Goal: Task Accomplishment & Management: Use online tool/utility

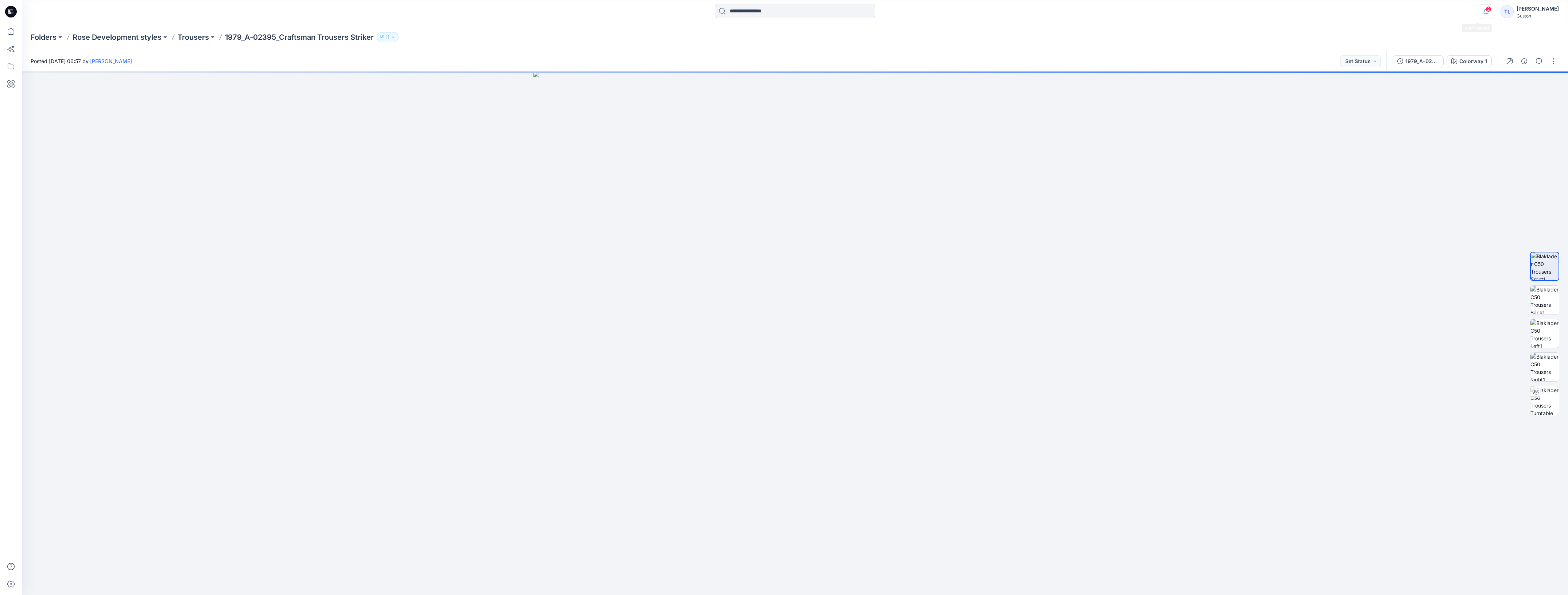
click at [569, 14] on icon "button" at bounding box center [1486, 12] width 14 height 15
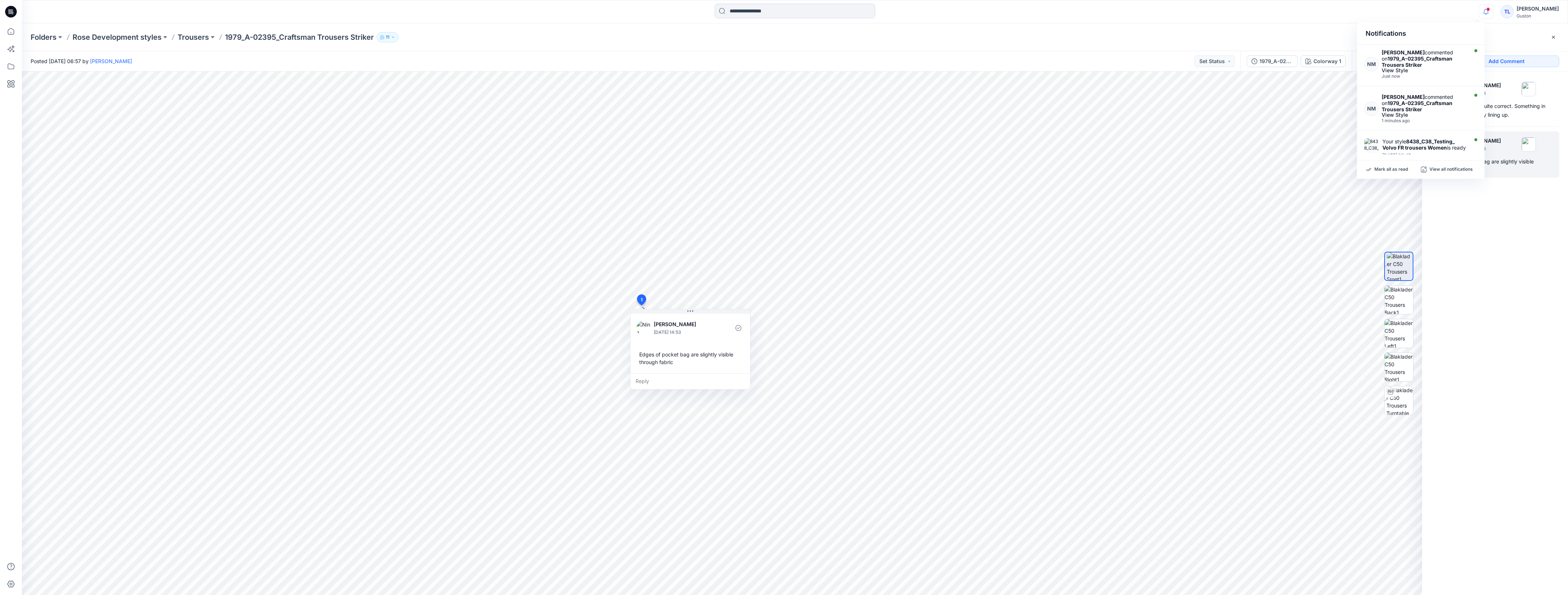
click at [569, 258] on div "2 Nina Moller September 22, 2025 14:54 Detail here is not quite correct. Someth…" at bounding box center [1496, 319] width 146 height 496
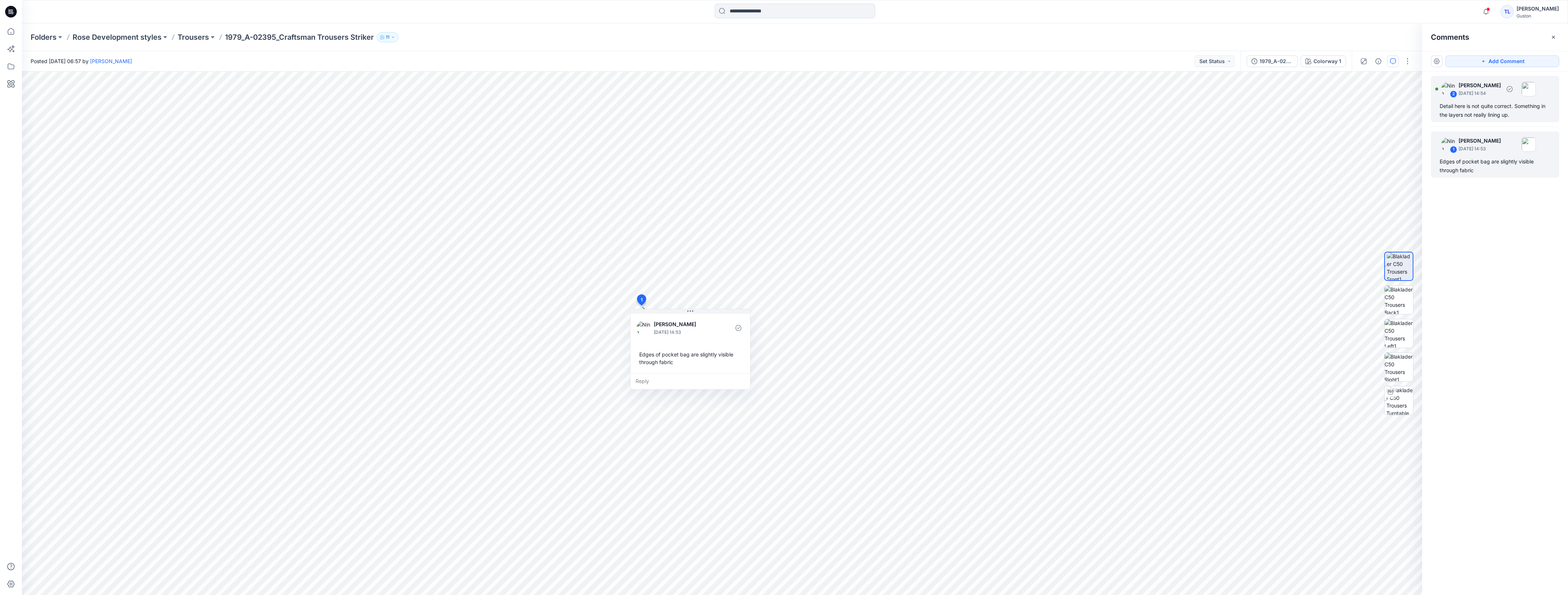
click at [569, 119] on div "Detail here is not quite correct. Something in the layers not really lining up." at bounding box center [1496, 110] width 111 height 17
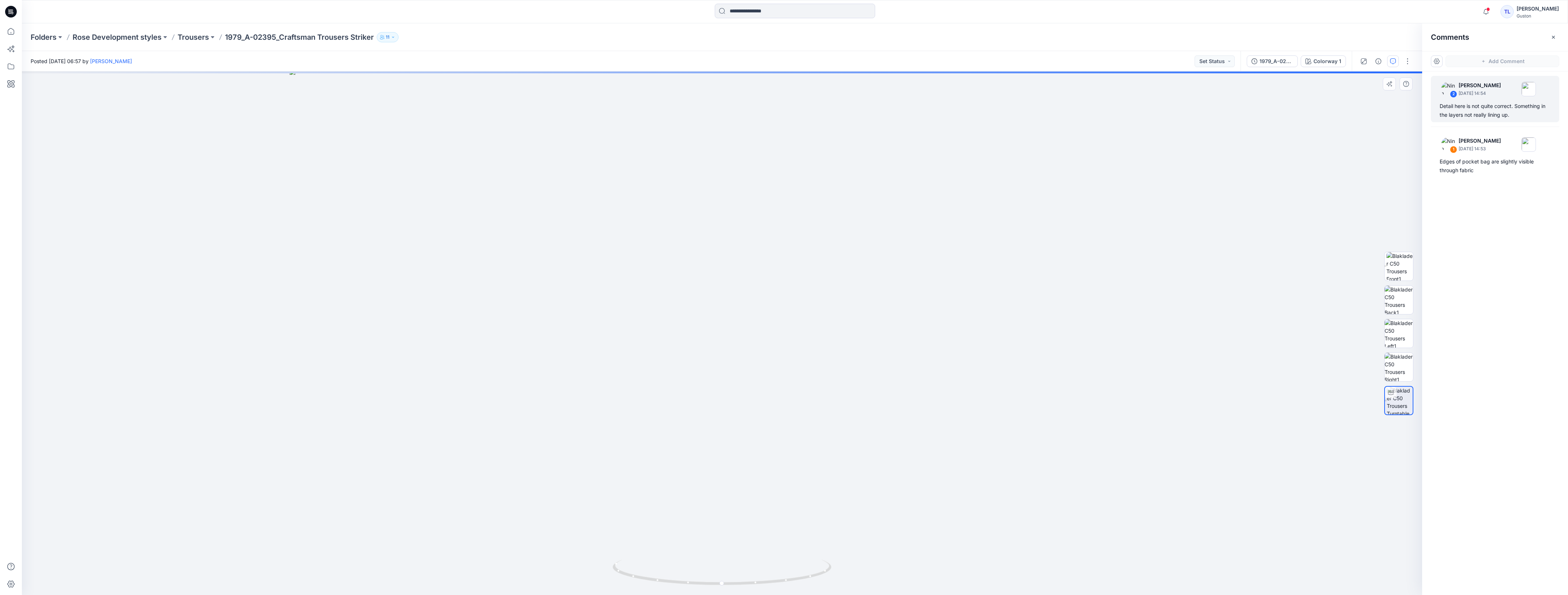
click at [569, 414] on div "Colorway 1 Loading... Material Properties Loading..." at bounding box center [722, 333] width 1400 height 524
drag, startPoint x: 483, startPoint y: 490, endPoint x: 496, endPoint y: 498, distance: 15.3
click at [496, 498] on div "Colorway 1 Loading... Material Properties Loading..." at bounding box center [722, 333] width 1400 height 524
click at [506, 493] on div "Colorway 1 Loading... Material Properties Loading..." at bounding box center [722, 333] width 1400 height 524
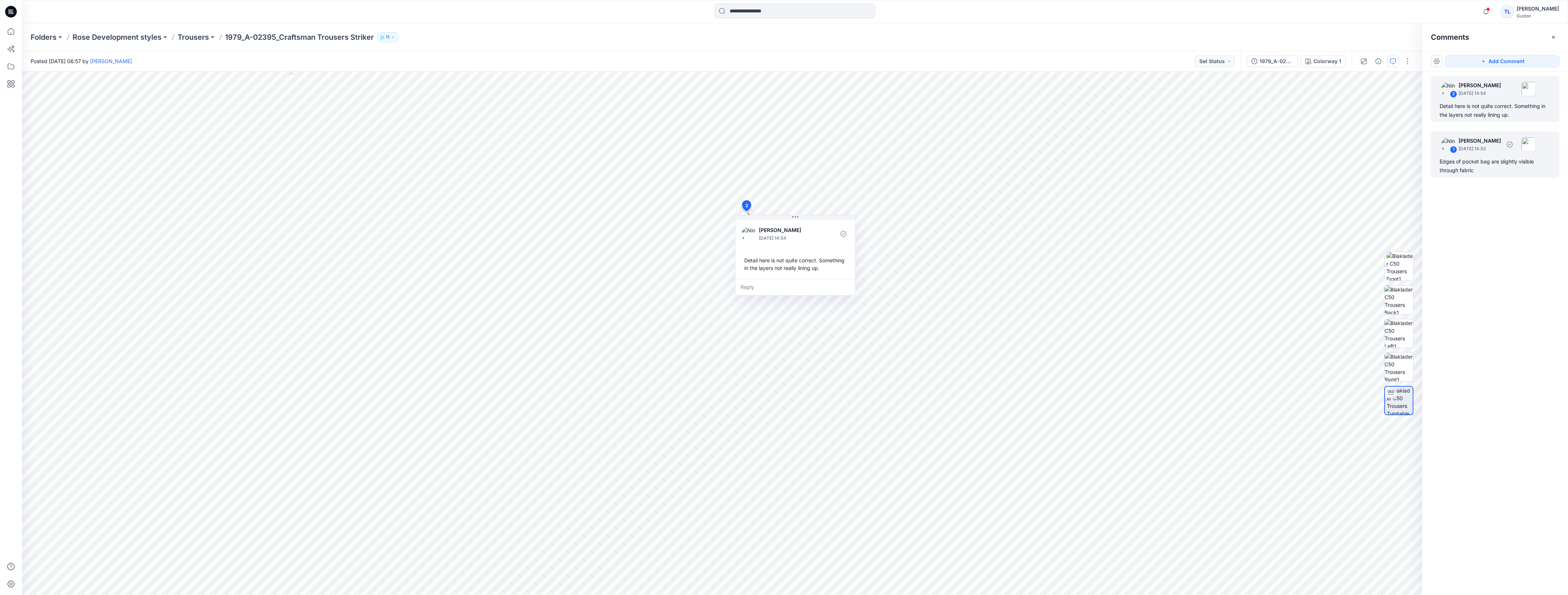
click at [569, 144] on p "Nina Moller" at bounding box center [1479, 140] width 42 height 9
click at [569, 112] on div "Detail here is not quite correct. Something in the layers not really lining up." at bounding box center [1496, 110] width 111 height 17
click at [569, 165] on div "Edges of pocket bag are slightly visible through fabric" at bounding box center [1496, 165] width 111 height 17
click at [569, 118] on div "Detail here is not quite correct. Something in the layers not really lining up." at bounding box center [1496, 110] width 111 height 17
drag, startPoint x: 811, startPoint y: 217, endPoint x: 863, endPoint y: 275, distance: 77.9
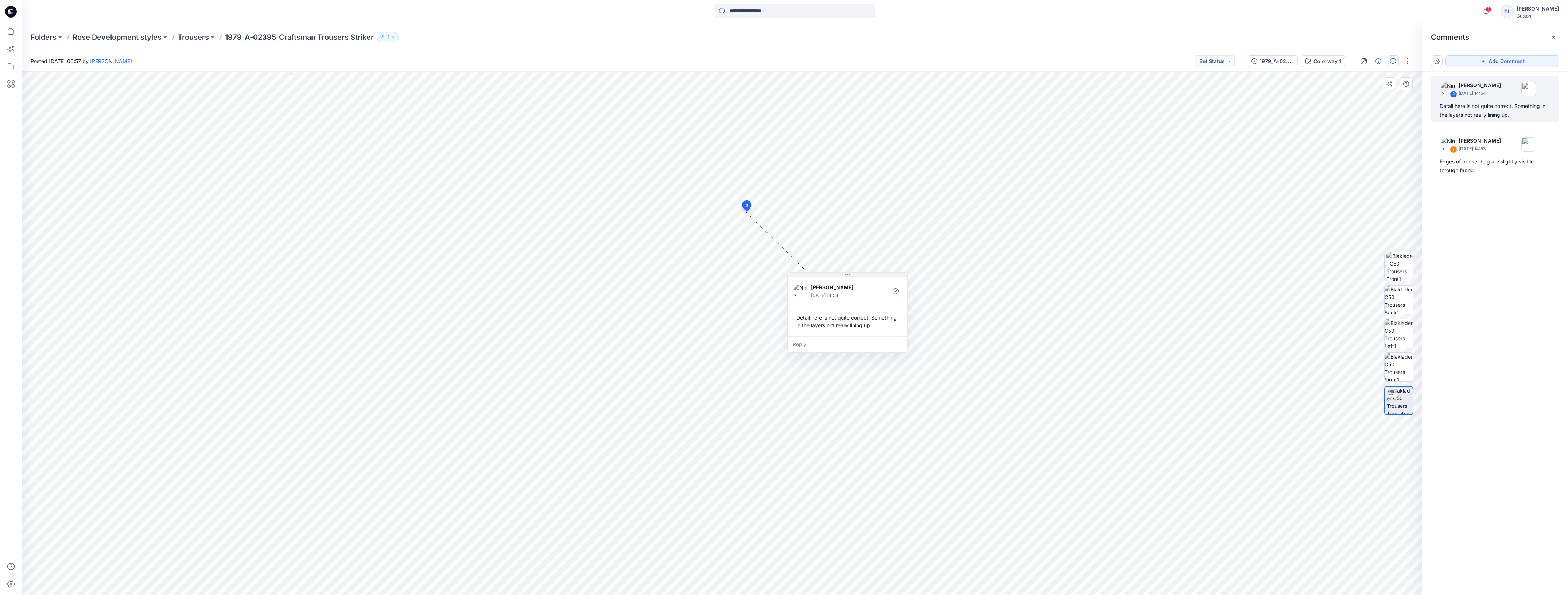
click at [569, 275] on button at bounding box center [848, 274] width 119 height 4
click at [569, 172] on div "Edges of pocket bag are slightly visible through fabric" at bounding box center [1496, 165] width 111 height 17
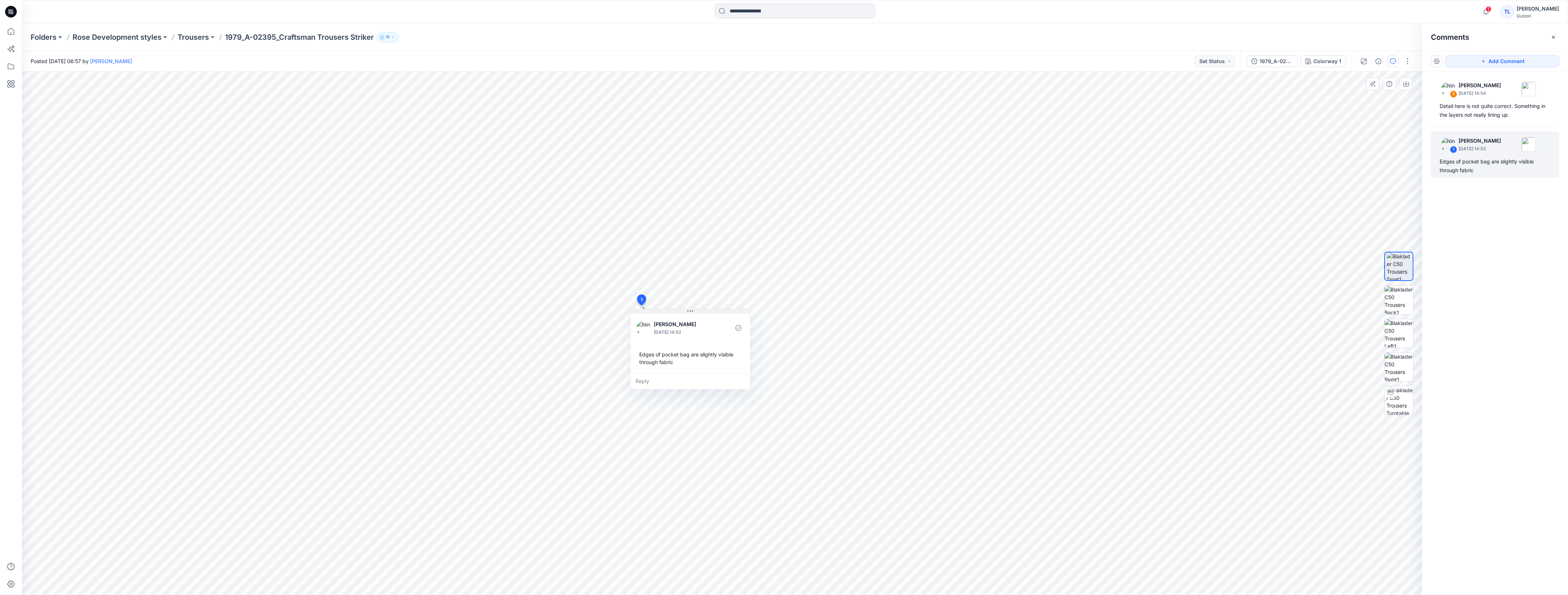
click at [569, 310] on button at bounding box center [690, 311] width 119 height 4
drag, startPoint x: 709, startPoint y: 313, endPoint x: 787, endPoint y: 373, distance: 98.4
click at [569, 373] on button at bounding box center [769, 371] width 119 height 4
click at [569, 113] on div "Detail here is not quite correct. Something in the layers not really lining up." at bounding box center [1496, 110] width 111 height 17
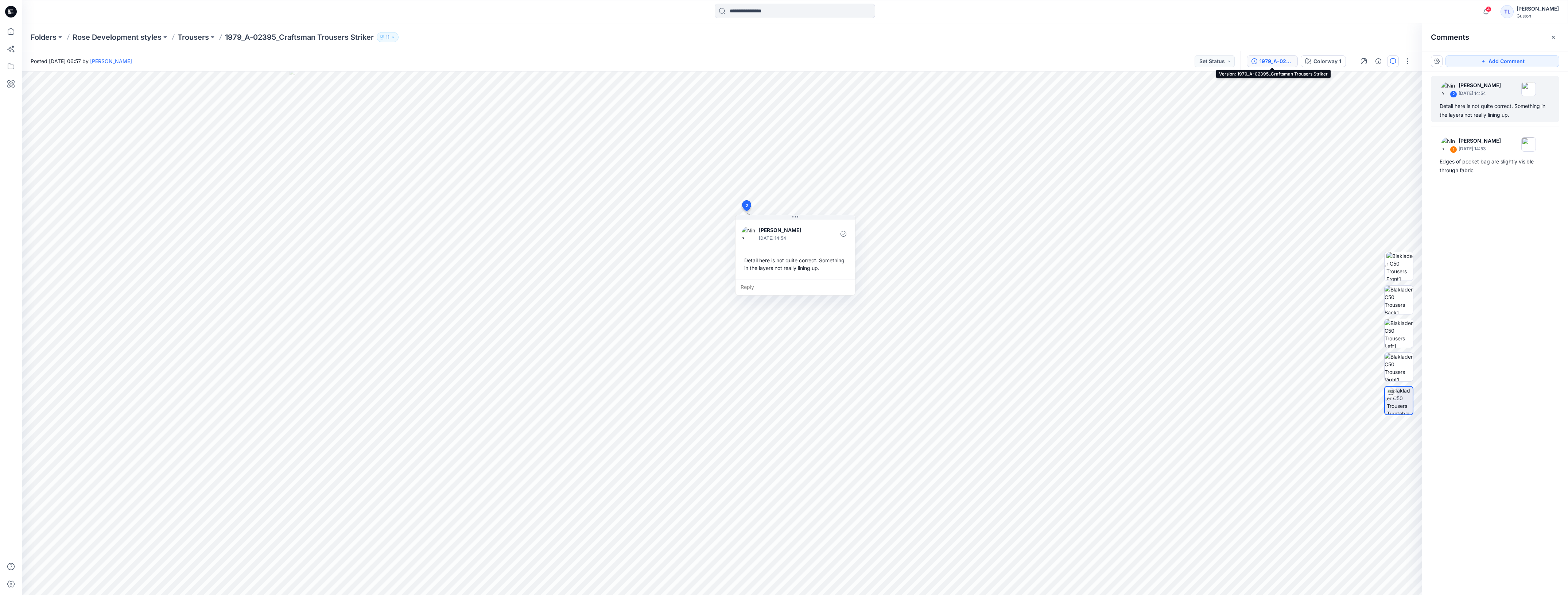
click at [569, 63] on div "1979_A-02395_Craftsman Trousers Striker" at bounding box center [1276, 61] width 33 height 8
click at [569, 403] on img at bounding box center [1399, 400] width 27 height 27
drag, startPoint x: 493, startPoint y: 295, endPoint x: 433, endPoint y: 316, distance: 63.6
click at [432, 321] on img at bounding box center [722, 333] width 635 height 524
drag, startPoint x: 517, startPoint y: 322, endPoint x: 487, endPoint y: 334, distance: 32.3
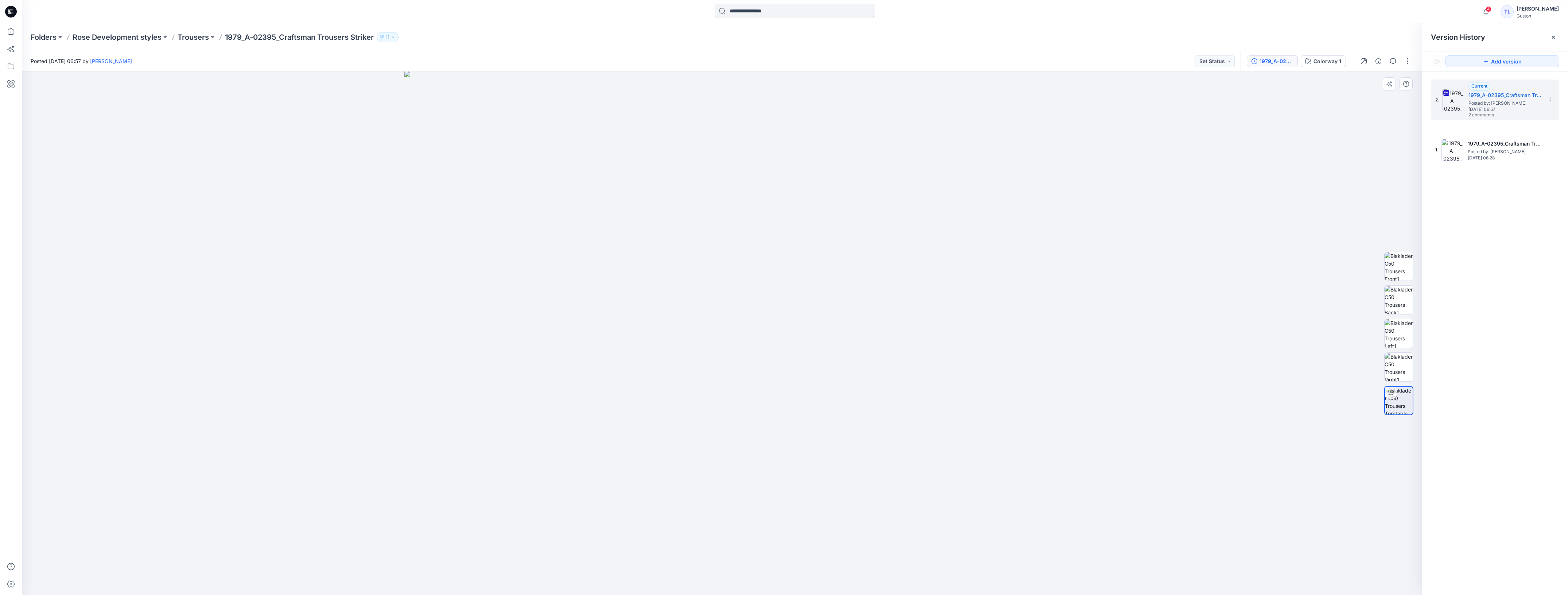
click at [409, 320] on img at bounding box center [722, 333] width 635 height 524
drag, startPoint x: 1015, startPoint y: 358, endPoint x: 737, endPoint y: 319, distance: 280.7
click at [569, 319] on img at bounding box center [722, 310] width 635 height 570
drag, startPoint x: 1131, startPoint y: 363, endPoint x: 1168, endPoint y: 372, distance: 38.1
click at [569, 364] on div at bounding box center [722, 333] width 1400 height 524
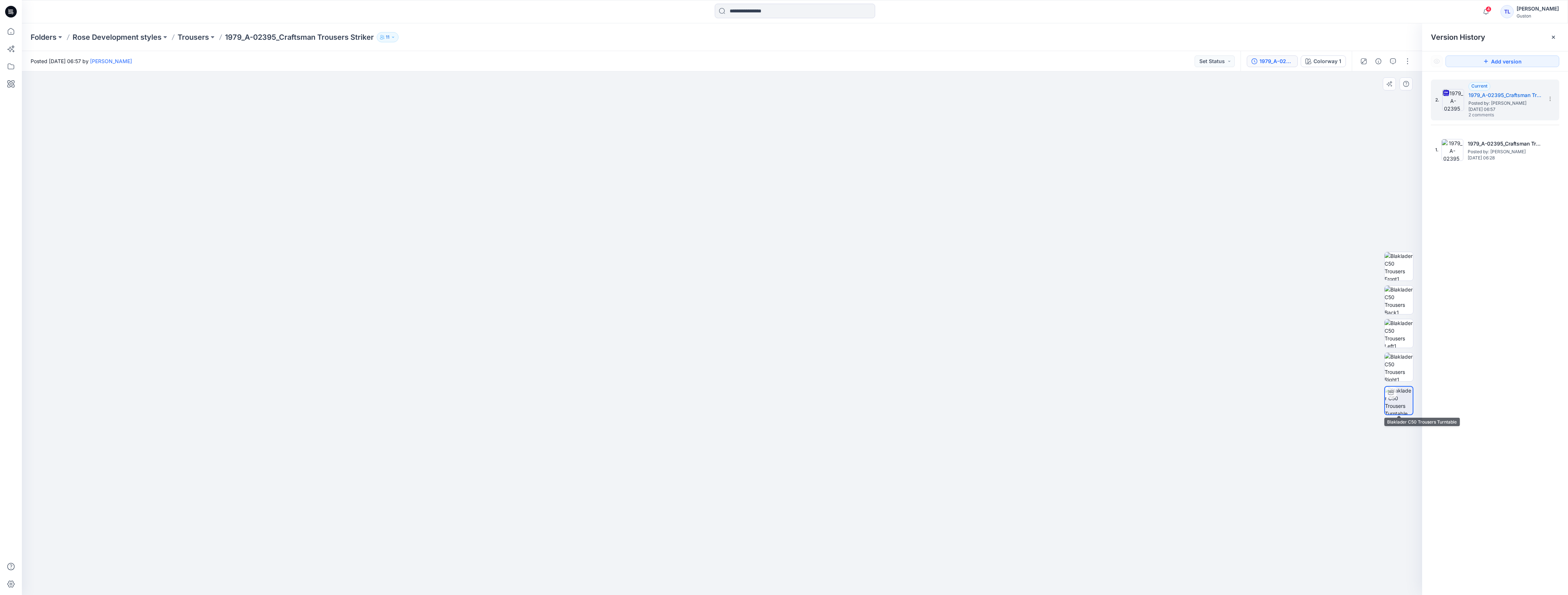
click at [569, 403] on img at bounding box center [1399, 400] width 27 height 27
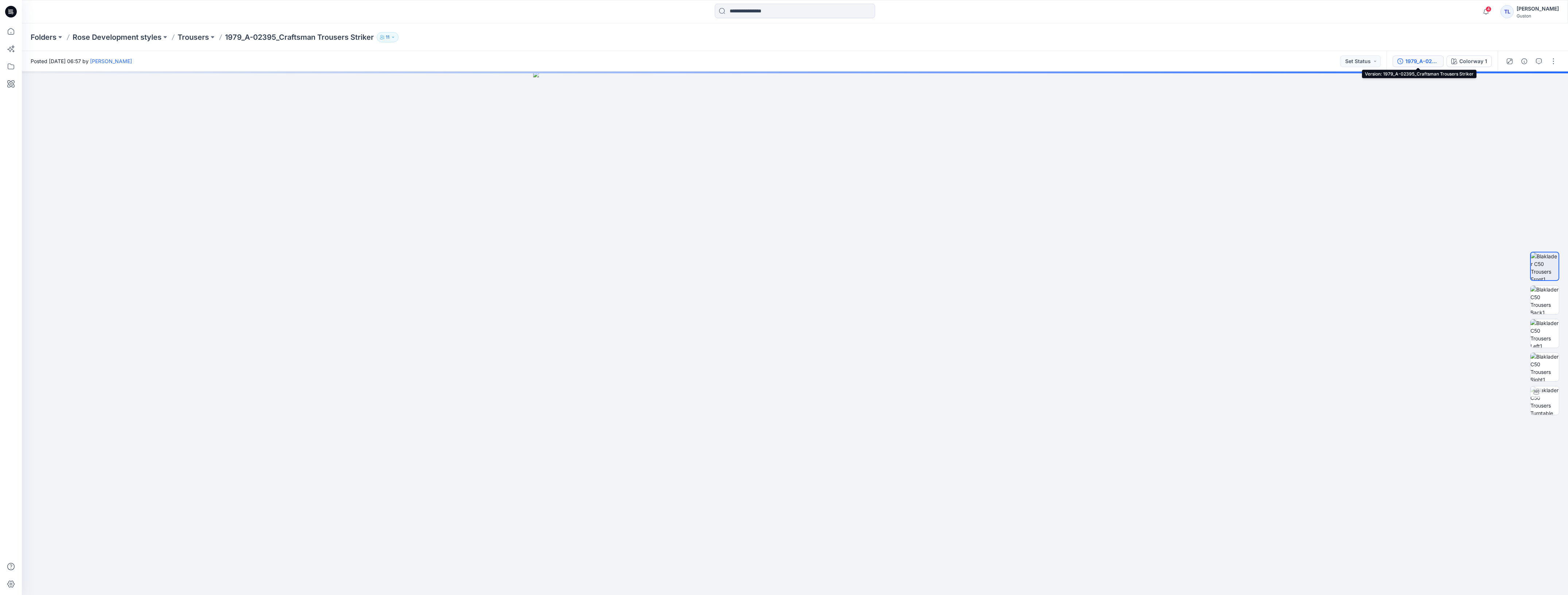
click at [1413, 63] on div "1979_A-02395_Craftsman Trousers Striker" at bounding box center [1422, 61] width 33 height 8
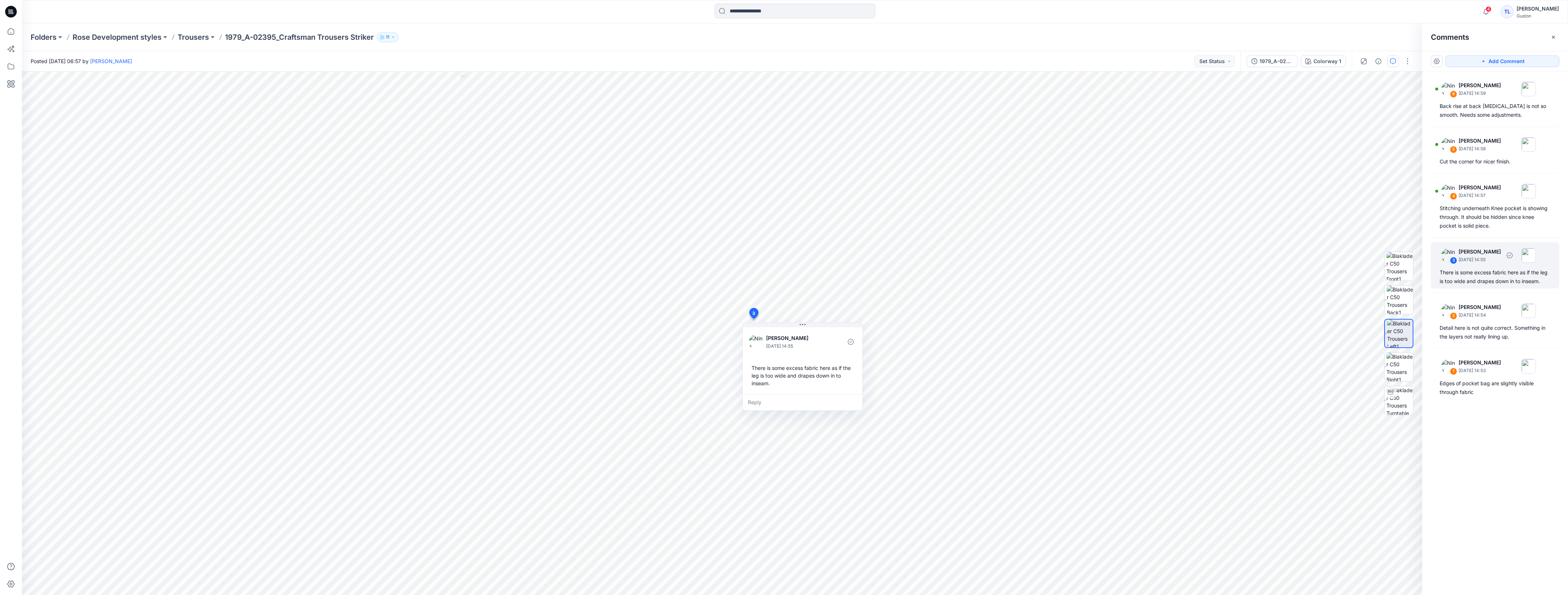
click at [1487, 280] on div "There is some excess fabric here as if the leg is too wide and drapes down in t…" at bounding box center [1496, 276] width 111 height 17
click at [1489, 223] on div "Stitching underneath Knee pocket is showing through. It should be hidden since …" at bounding box center [1496, 217] width 111 height 27
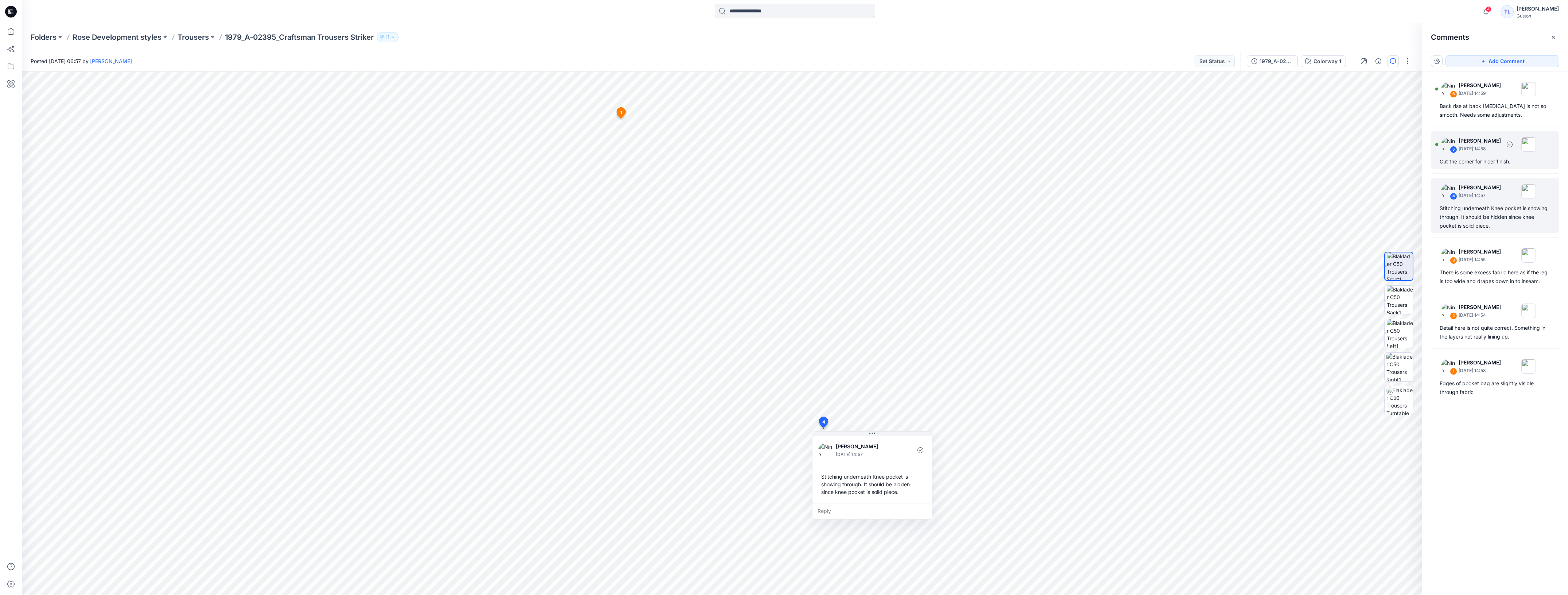
click at [1490, 167] on div "5 Nina Moller September 22, 2025 14:58 Cut the corner for nicer finish." at bounding box center [1495, 149] width 129 height 37
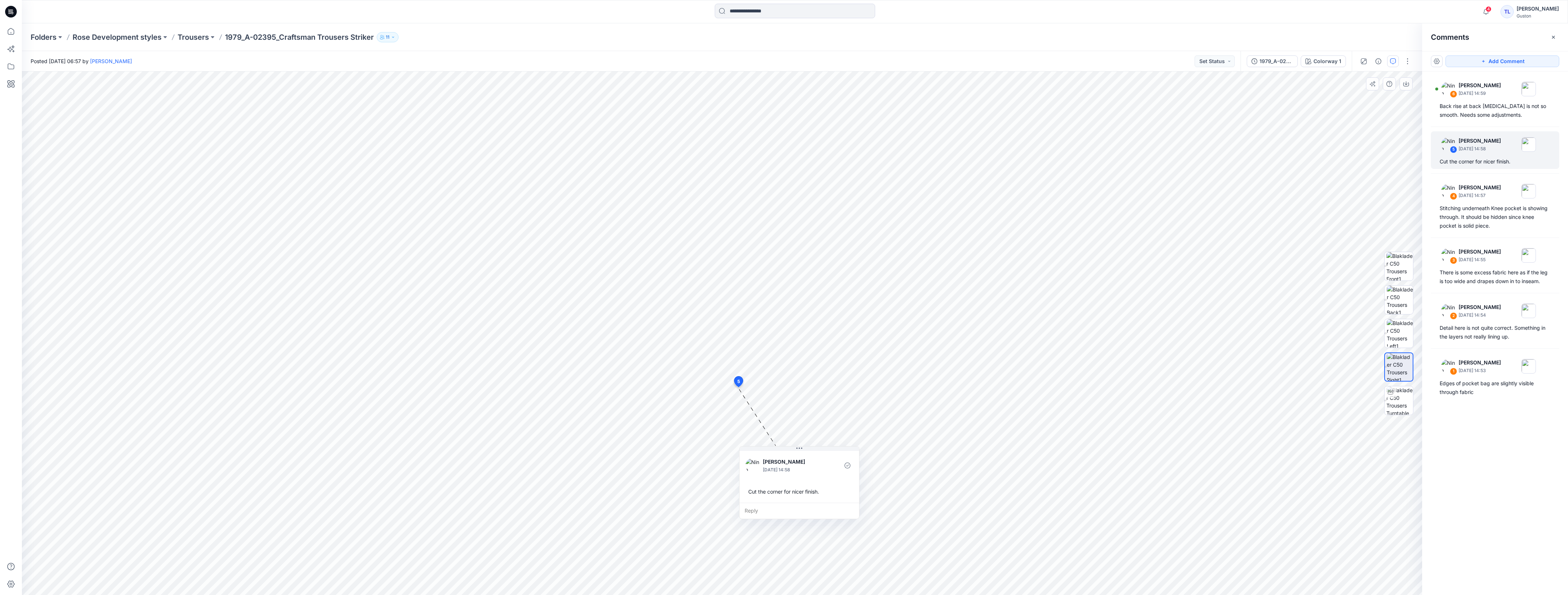
drag, startPoint x: 797, startPoint y: 395, endPoint x: 810, endPoint y: 451, distance: 57.5
click at [810, 451] on button at bounding box center [800, 448] width 119 height 4
click at [1488, 117] on div "Back rise at back crotch is not so smooth. Needs some adjustments." at bounding box center [1496, 110] width 111 height 17
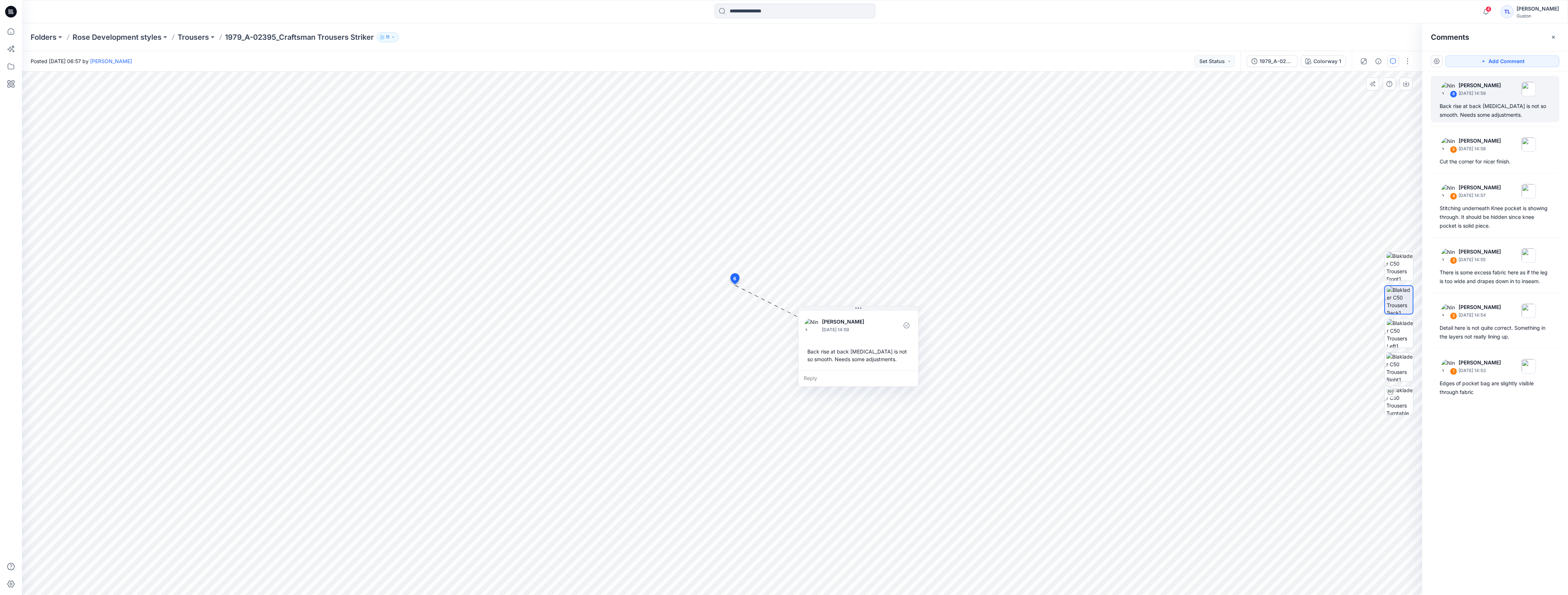
drag, startPoint x: 800, startPoint y: 293, endPoint x: 874, endPoint y: 311, distance: 76.2
click at [874, 311] on button at bounding box center [859, 308] width 119 height 4
click at [1065, 317] on div at bounding box center [722, 333] width 1400 height 524
click at [1486, 10] on span "4" at bounding box center [1488, 8] width 6 height 6
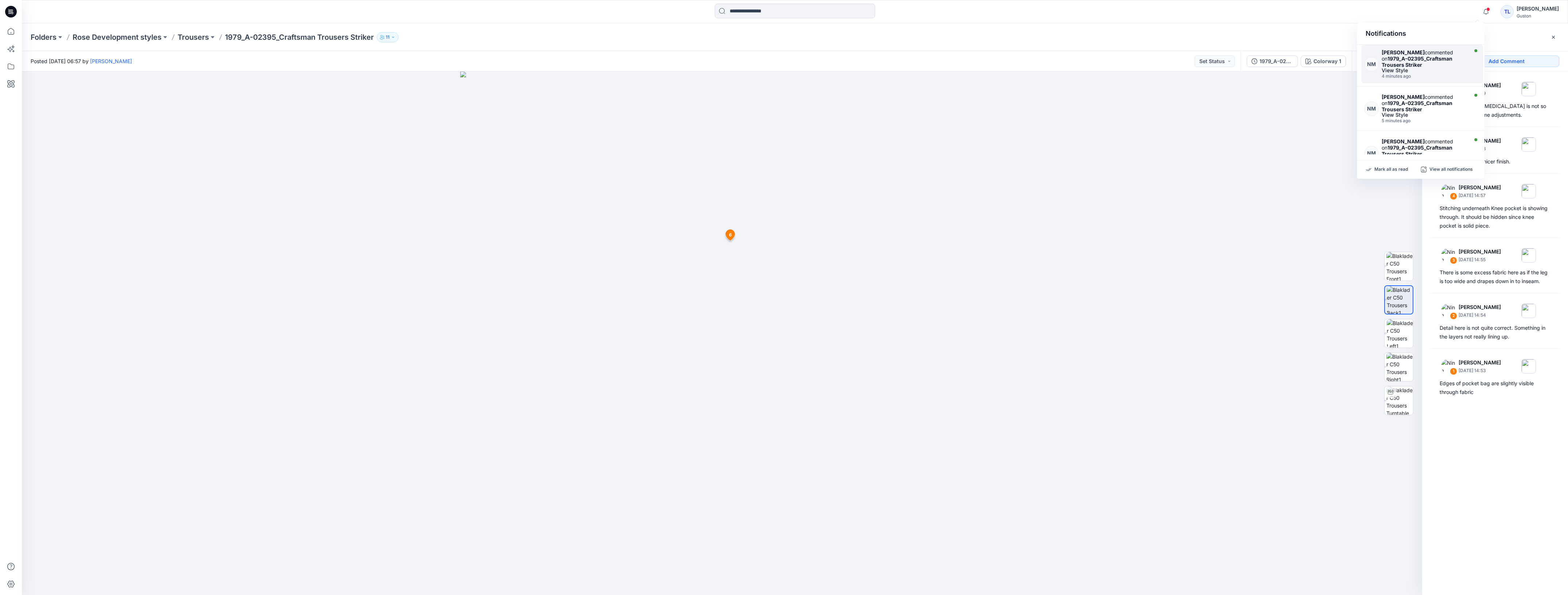
click at [1399, 71] on div "View Style" at bounding box center [1424, 71] width 85 height 5
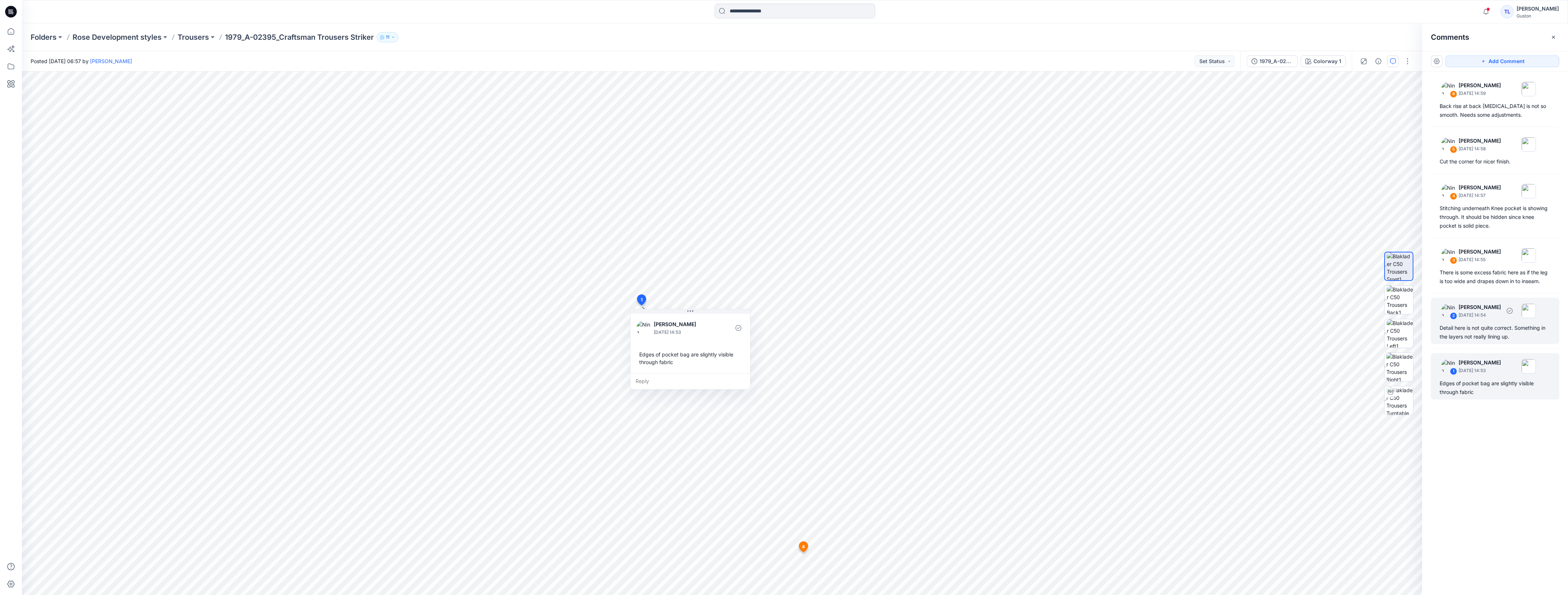
click at [1510, 336] on div "Detail here is not quite correct. Something in the layers not really lining up." at bounding box center [1496, 332] width 111 height 17
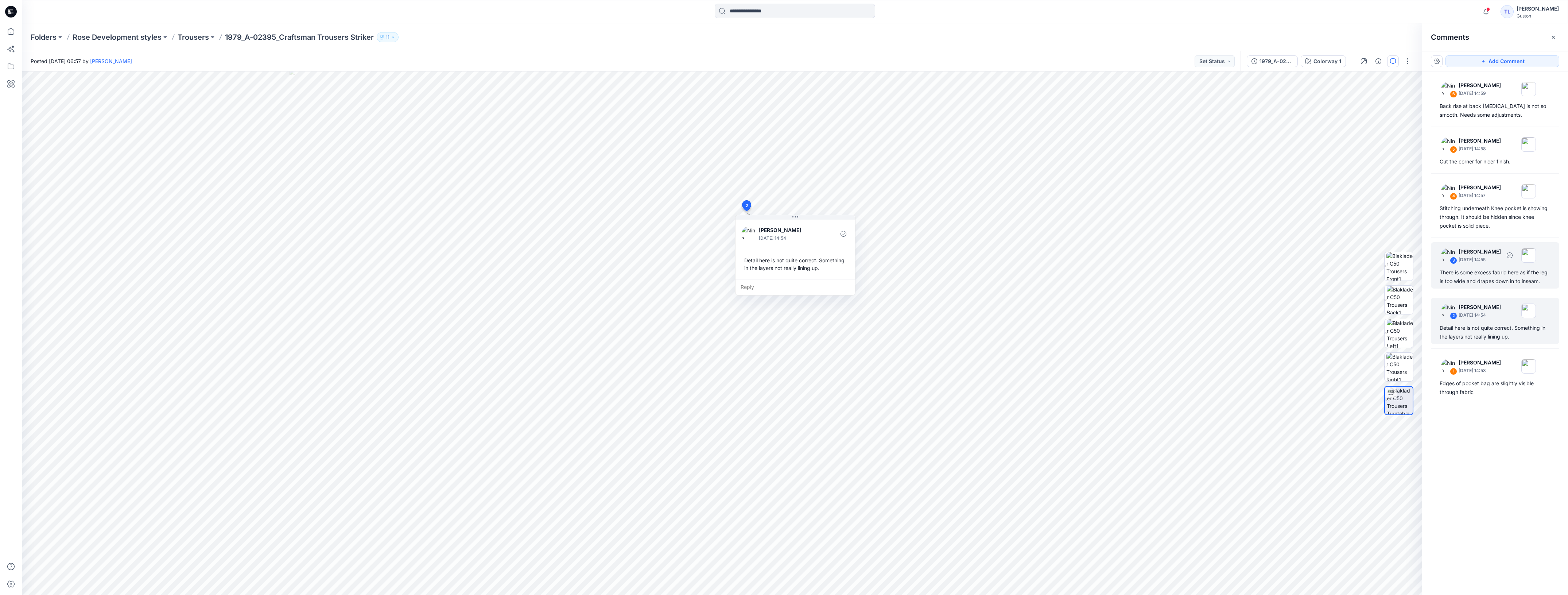
click at [1473, 275] on div "There is some excess fabric here as if the leg is too wide and drapes down in t…" at bounding box center [1496, 276] width 111 height 17
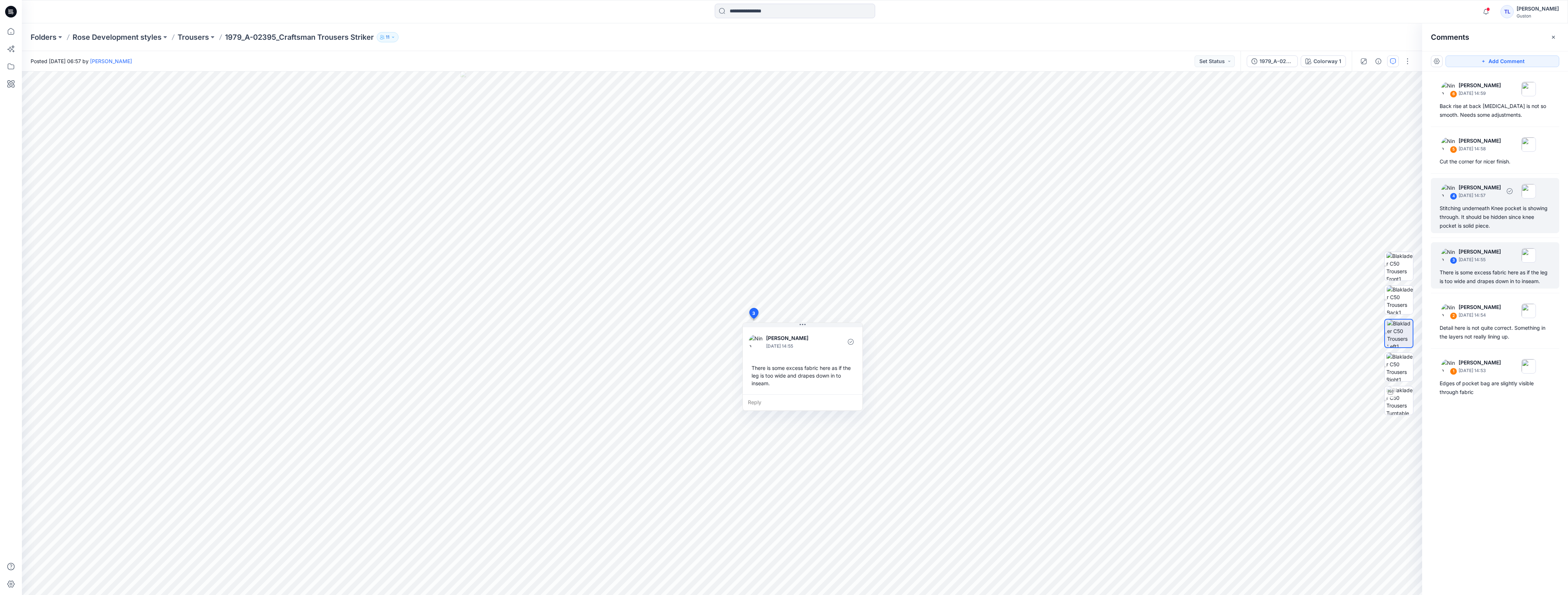
click at [1491, 221] on div "Stitching underneath Knee pocket is showing through. It should be hidden since …" at bounding box center [1496, 217] width 111 height 27
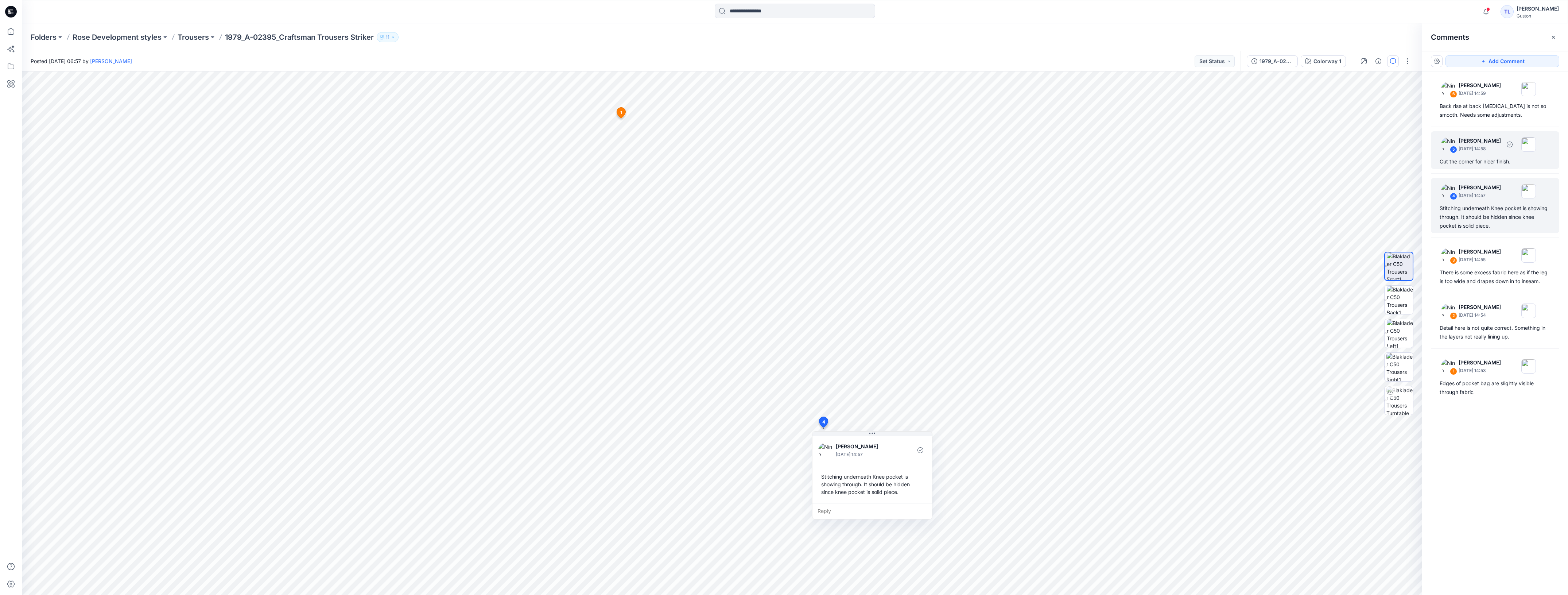
click at [1493, 164] on div "Cut the corner for nicer finish." at bounding box center [1496, 161] width 111 height 9
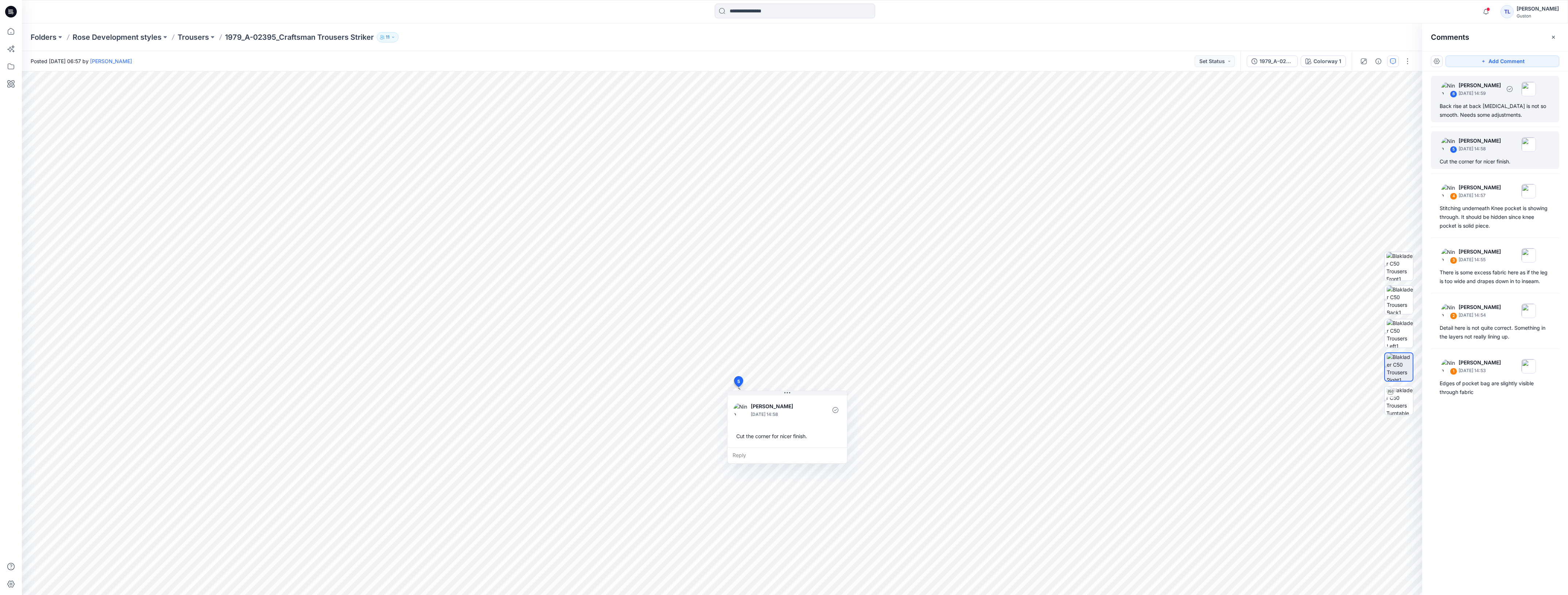
click at [1512, 112] on div "Back rise at back [MEDICAL_DATA] is not so smooth. Needs some adjustments." at bounding box center [1496, 110] width 111 height 17
click at [1492, 159] on div "Cut the corner for nicer finish." at bounding box center [1496, 161] width 111 height 9
click at [1501, 115] on div "Back rise at back [MEDICAL_DATA] is not so smooth. Needs some adjustments." at bounding box center [1496, 110] width 111 height 17
drag, startPoint x: 787, startPoint y: 290, endPoint x: 936, endPoint y: 351, distance: 161.0
click at [936, 351] on button at bounding box center [933, 351] width 119 height 4
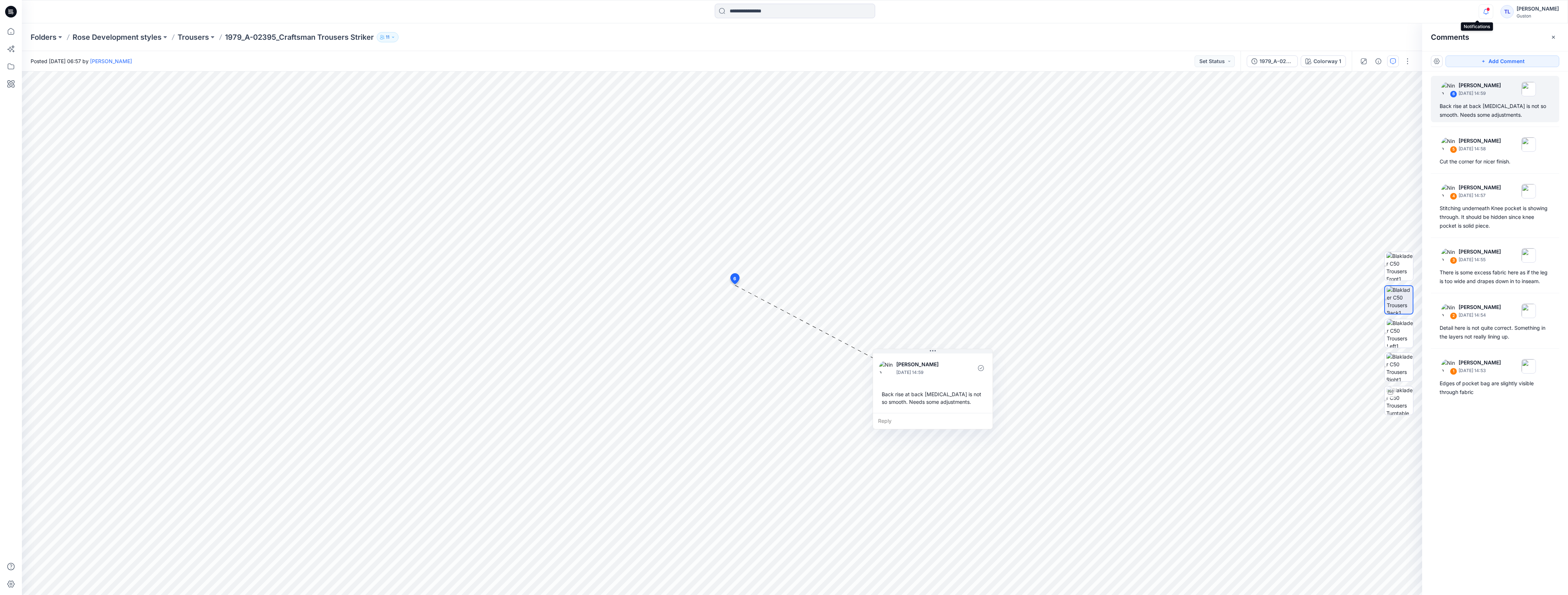
click at [1479, 12] on icon "button" at bounding box center [1486, 12] width 14 height 15
click at [732, 276] on icon at bounding box center [735, 279] width 9 height 11
click at [1439, 62] on button "button" at bounding box center [1437, 61] width 12 height 12
click at [1449, 103] on p "Show all in current view" at bounding box center [1465, 106] width 56 height 7
click at [1438, 62] on button "button" at bounding box center [1437, 61] width 12 height 12
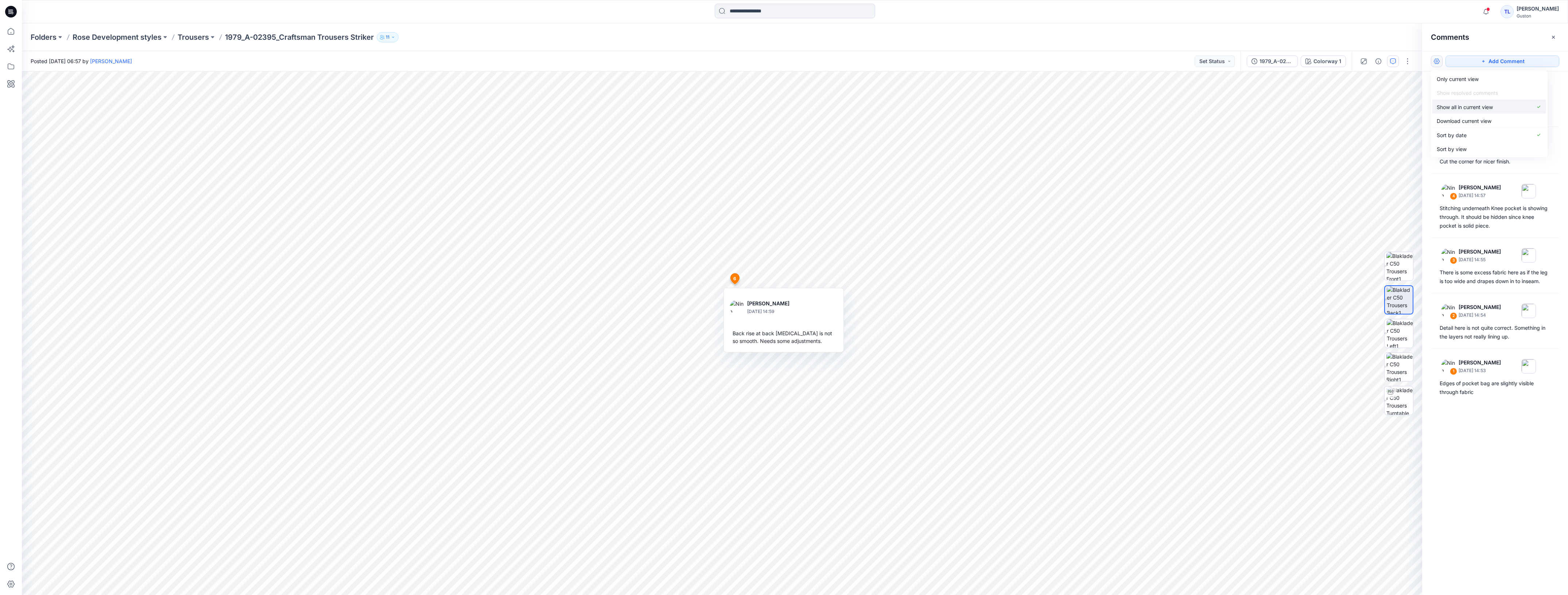
click at [1454, 109] on p "Show all in current view" at bounding box center [1465, 106] width 56 height 7
click at [1434, 61] on button "button" at bounding box center [1437, 61] width 12 height 12
click at [1453, 117] on button "Download current view" at bounding box center [1489, 120] width 114 height 14
